Goal: Information Seeking & Learning: Learn about a topic

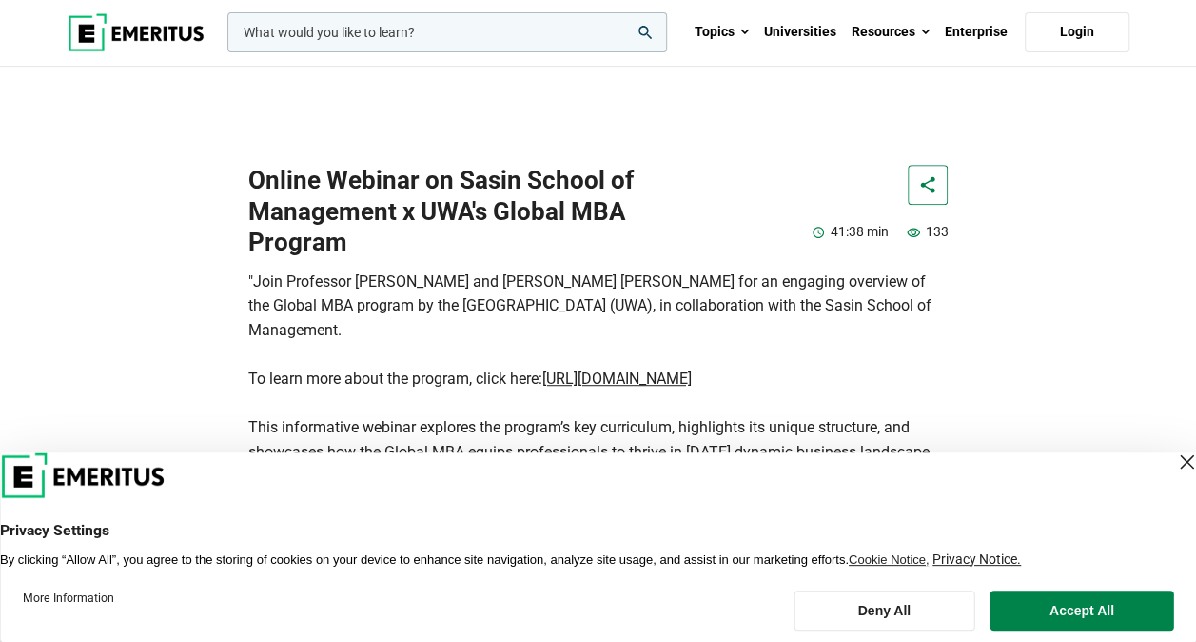
scroll to position [571, 0]
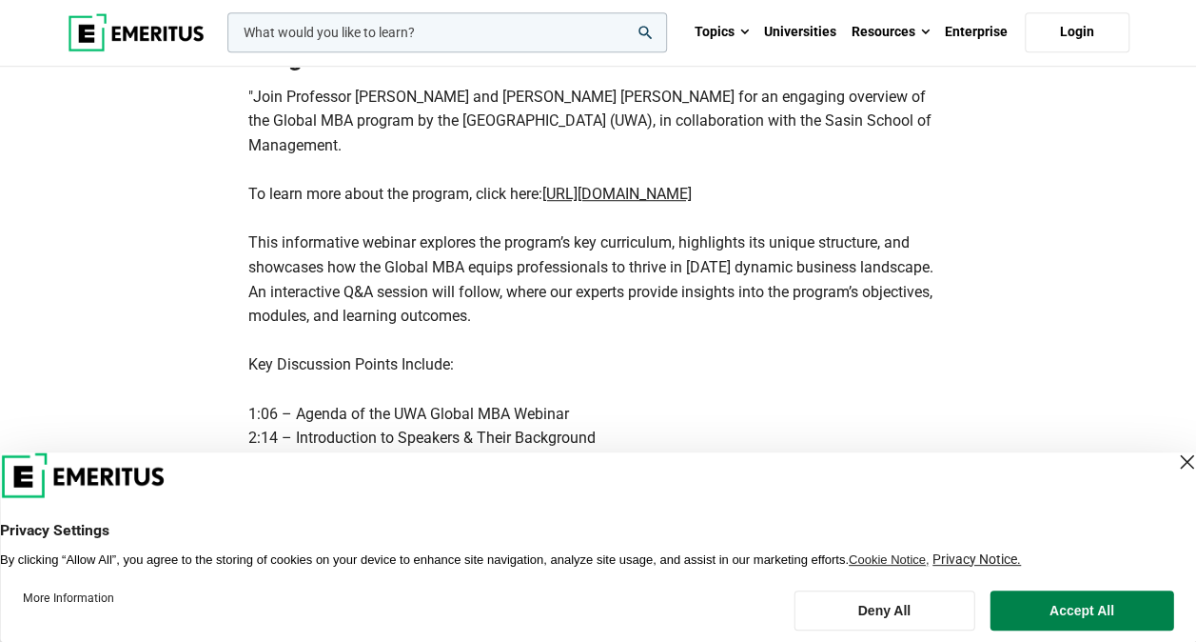
click at [1174, 457] on div "Close Layer" at bounding box center [1187, 461] width 27 height 27
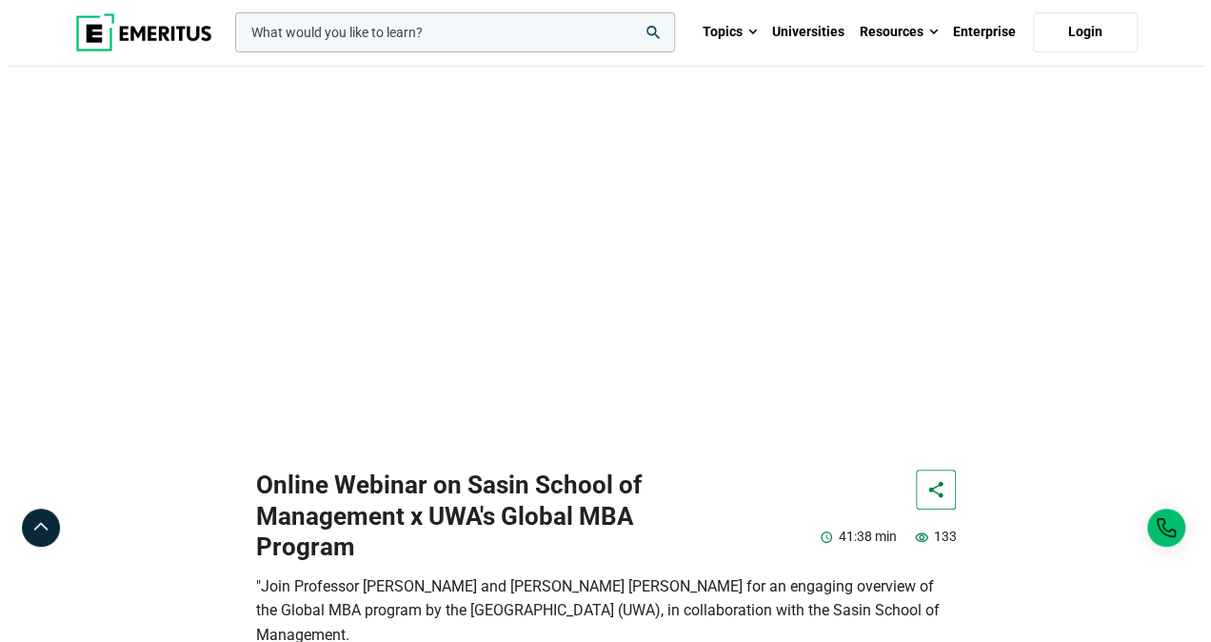
scroll to position [0, 0]
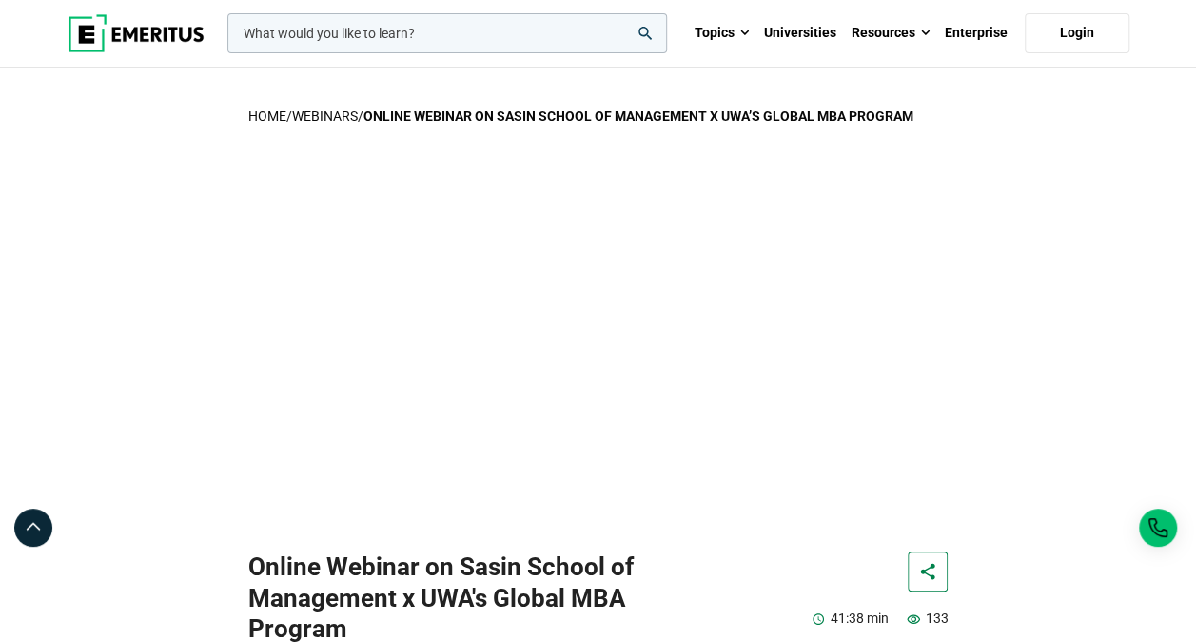
click at [419, 25] on input "woocommerce-product-search-field-0" at bounding box center [447, 33] width 440 height 40
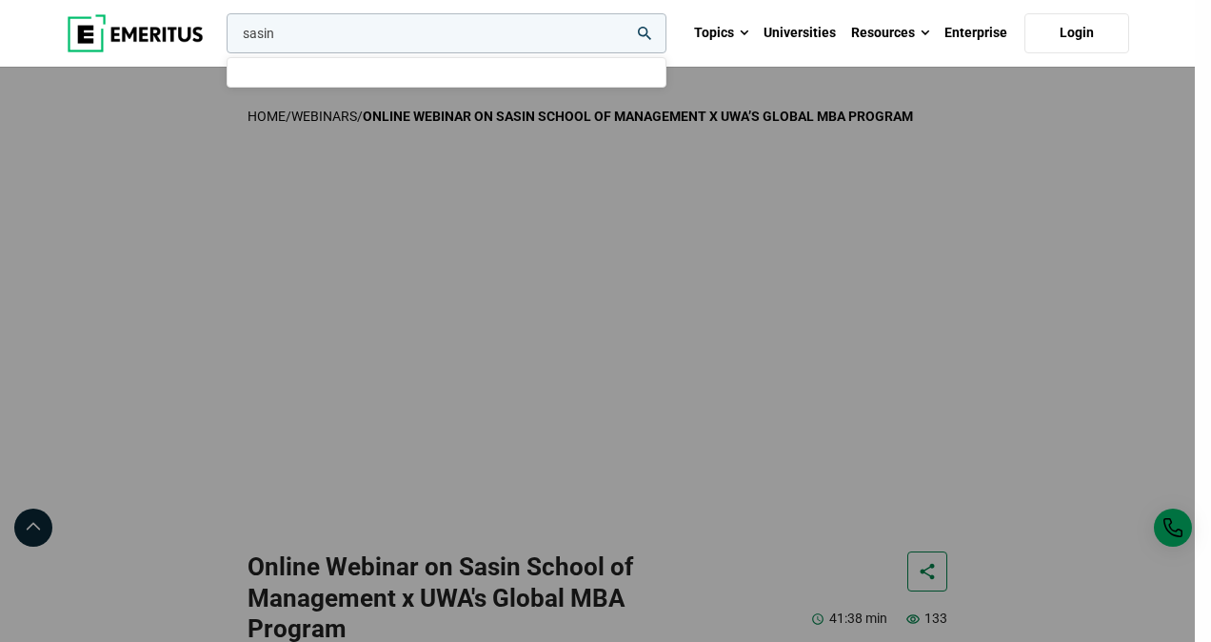
type input "sasin"
click at [223, 38] on button "search" at bounding box center [223, 38] width 0 height 0
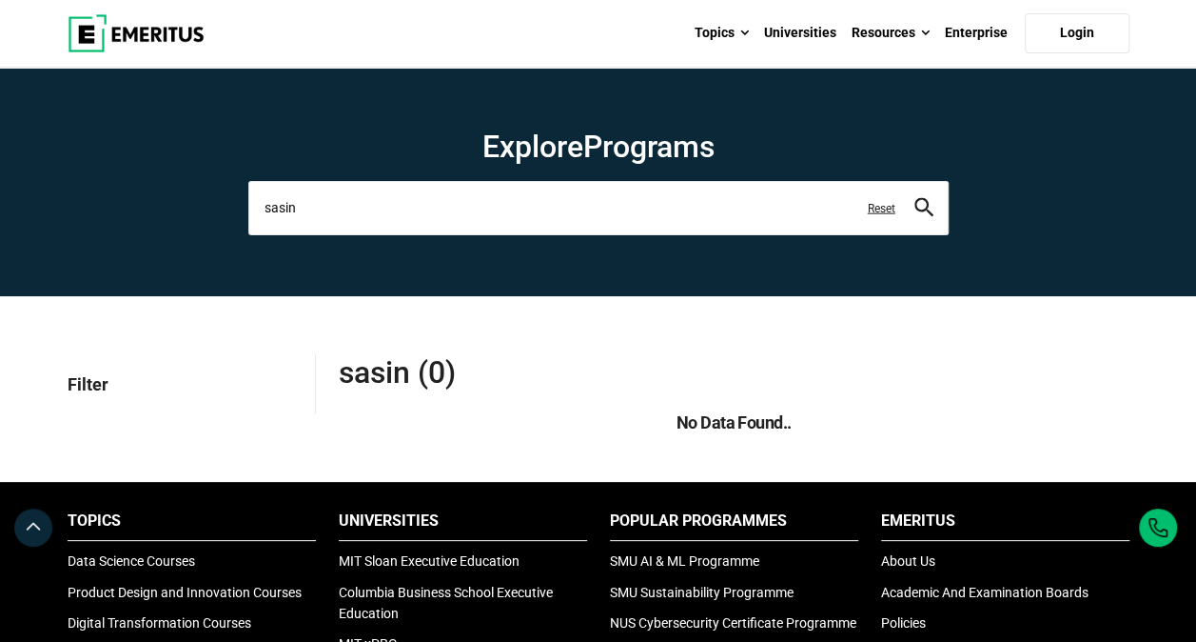
drag, startPoint x: 341, startPoint y: 202, endPoint x: 209, endPoint y: 213, distance: 131.8
click at [209, 213] on section "Explore Programs sasin leadership marketing project management data science pro…" at bounding box center [598, 182] width 1196 height 228
